Goal: Book appointment/travel/reservation

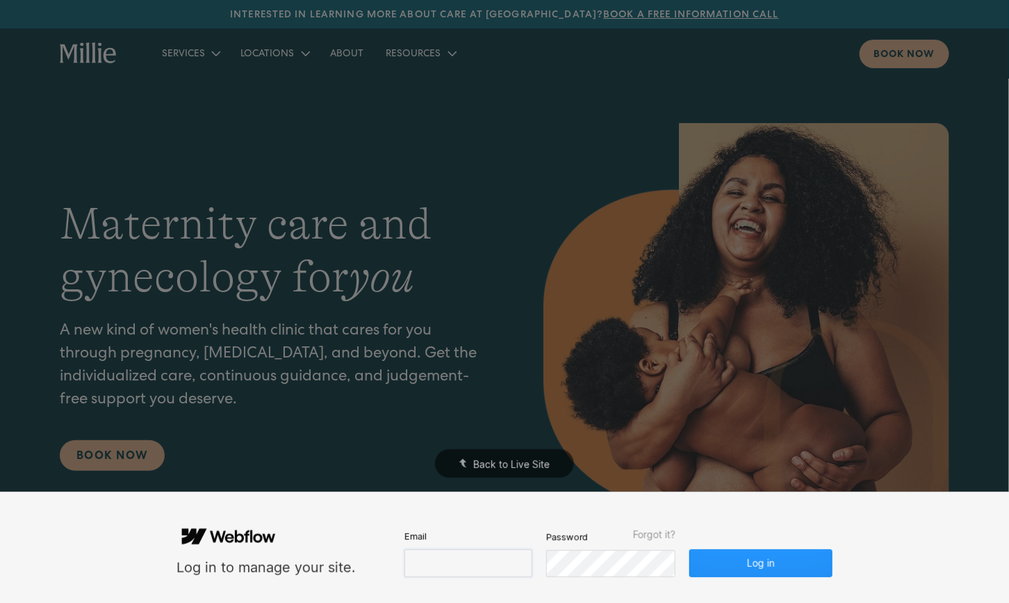
click at [444, 558] on input "email" at bounding box center [469, 563] width 128 height 28
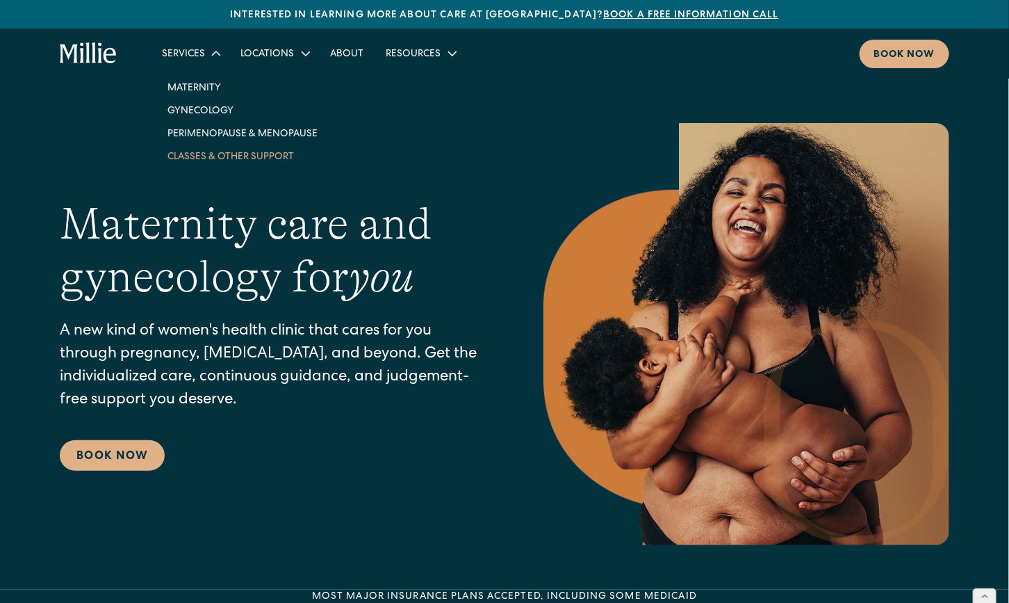
click at [214, 156] on link "Classes & Other Support" at bounding box center [242, 156] width 172 height 23
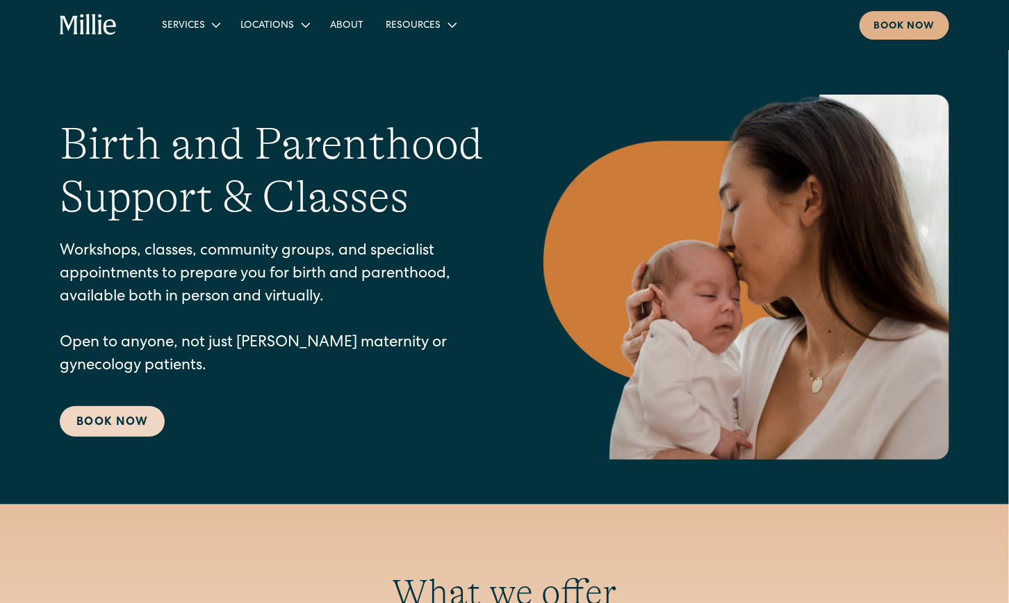
click at [101, 413] on link "Book Now" at bounding box center [112, 421] width 105 height 31
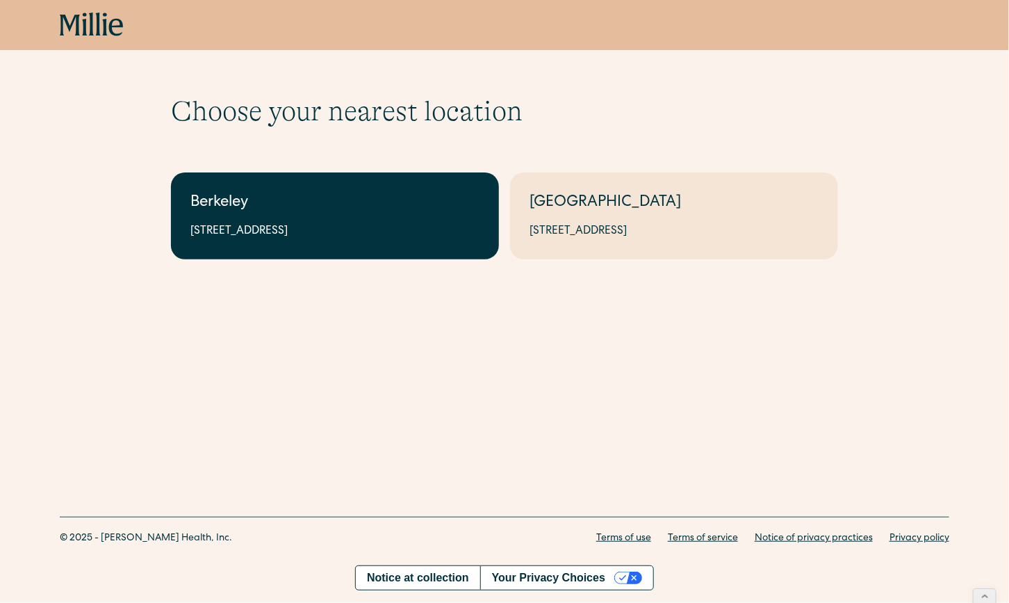
click at [419, 216] on link "Berkeley 2999 Regent St, Suite 524, Berkeley, CA 94705" at bounding box center [335, 215] width 328 height 87
